Goal: Obtain resource: Obtain resource

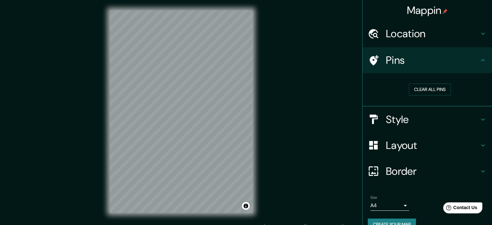
click at [423, 58] on h4 "Pins" at bounding box center [432, 60] width 93 height 13
click at [479, 56] on div "Pins" at bounding box center [427, 60] width 129 height 26
click at [469, 117] on h4 "Style" at bounding box center [432, 119] width 93 height 13
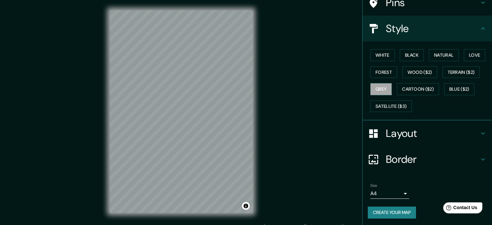
scroll to position [8, 0]
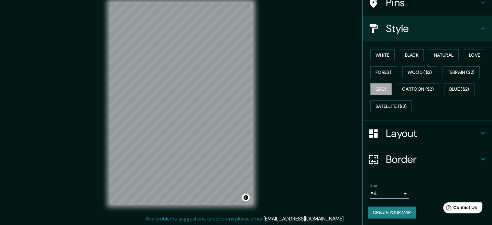
click at [397, 209] on button "Create your map" at bounding box center [392, 212] width 48 height 12
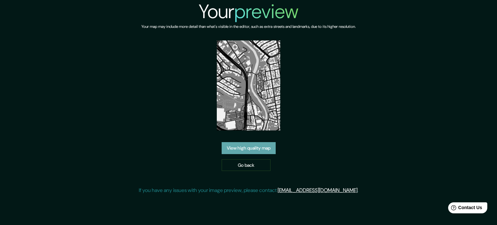
click at [256, 150] on link "View high quality map" at bounding box center [249, 148] width 54 height 12
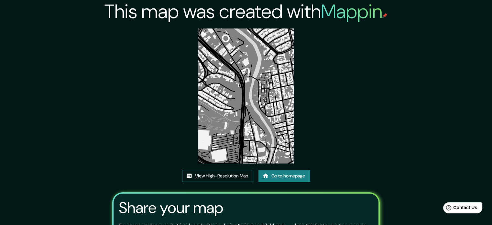
click at [222, 175] on link "View High-Resolution Map" at bounding box center [217, 176] width 71 height 12
